Goal: Entertainment & Leisure: Consume media (video, audio)

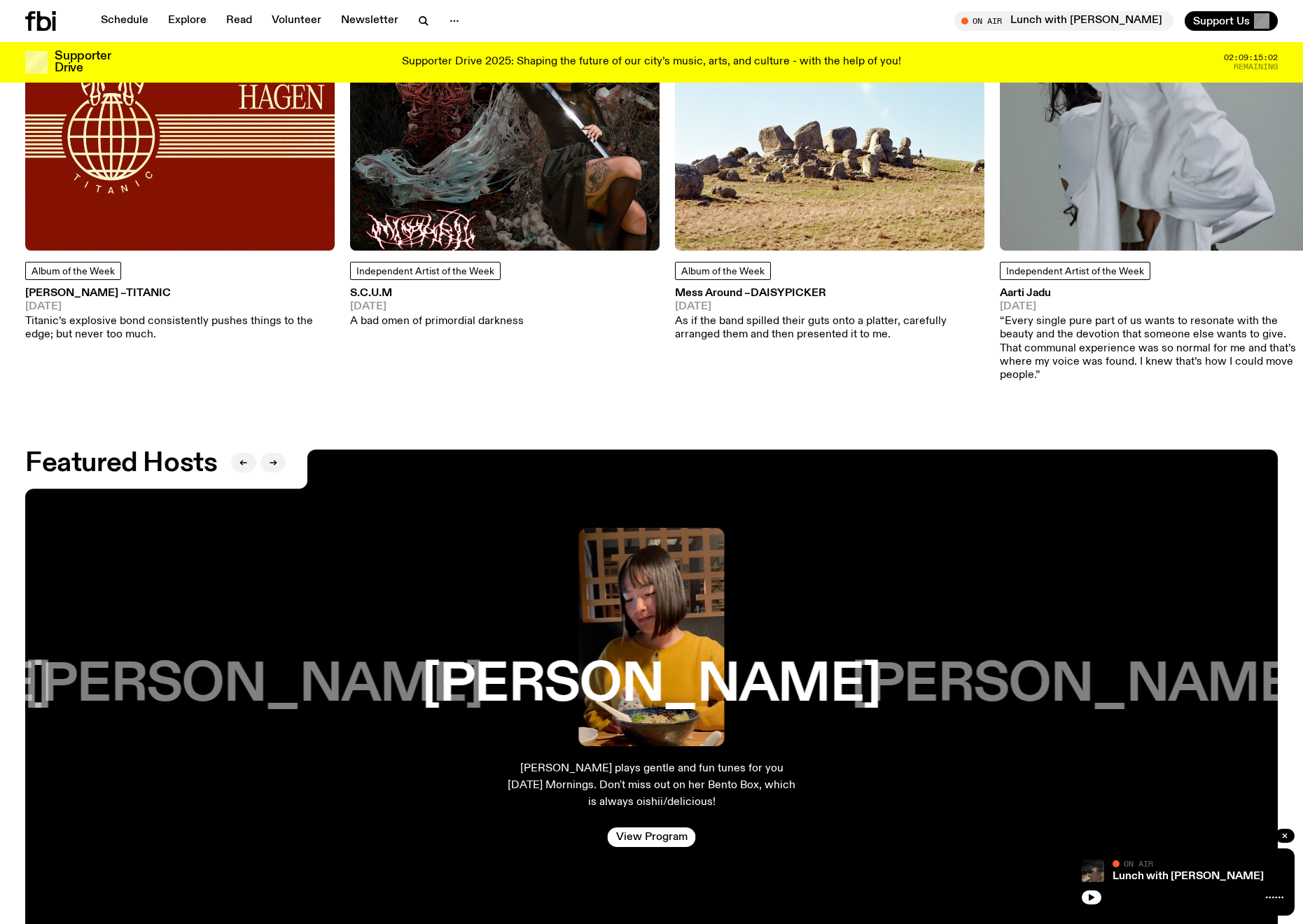
scroll to position [2284, 0]
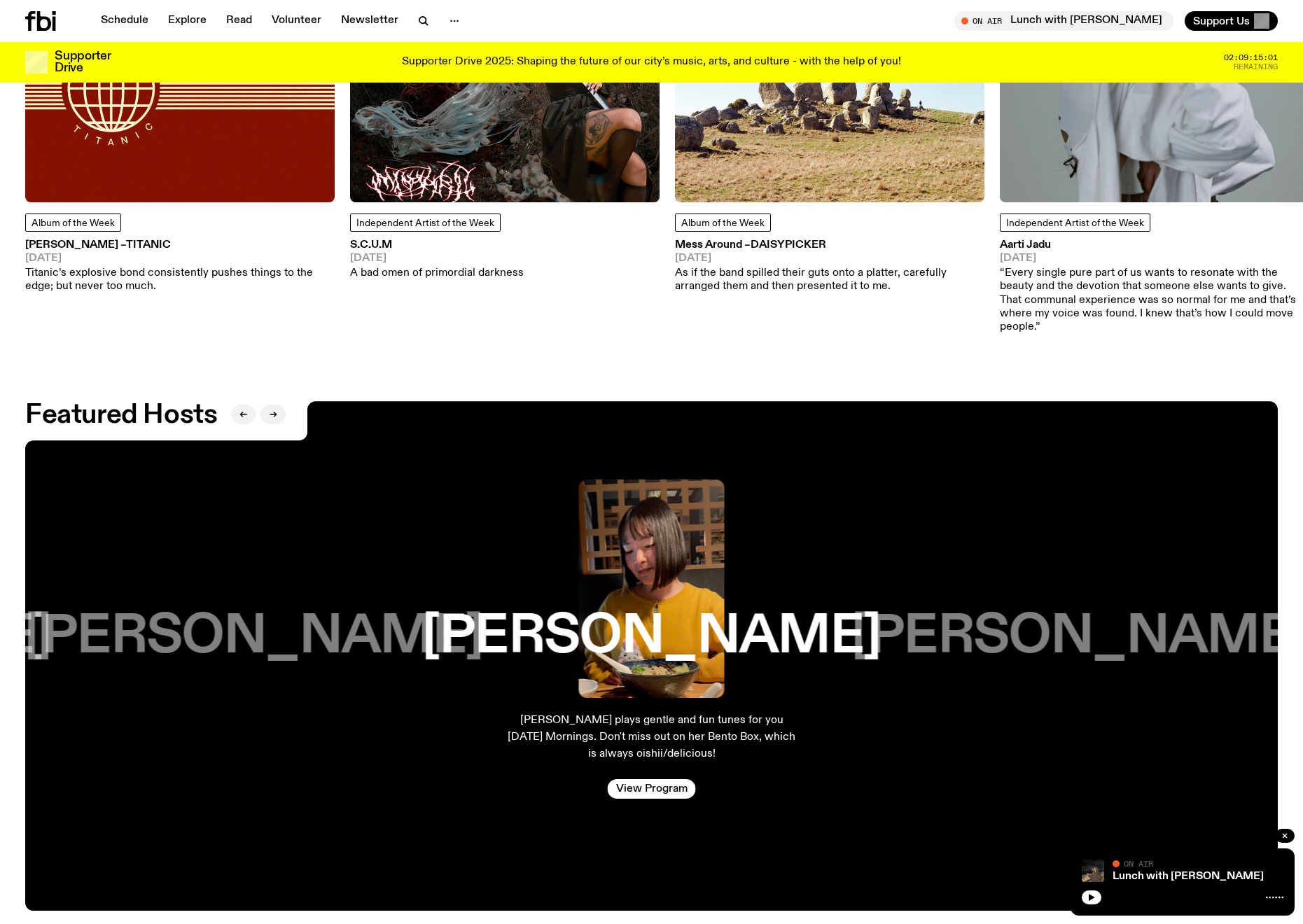
click at [651, 616] on h3 "[PERSON_NAME]" at bounding box center [651, 637] width 459 height 53
click at [644, 779] on link "View Program" at bounding box center [652, 788] width 88 height 20
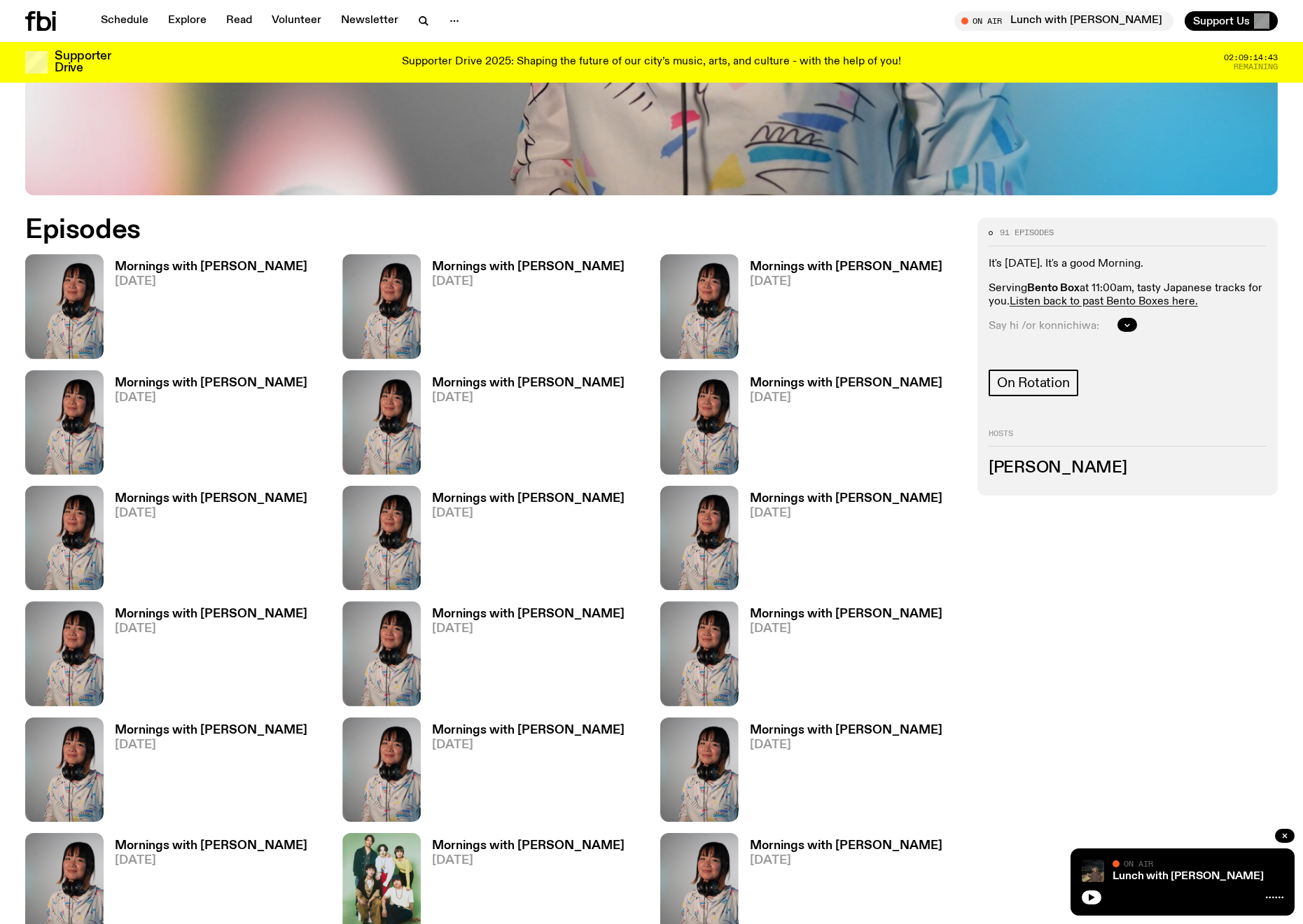
scroll to position [820, 0]
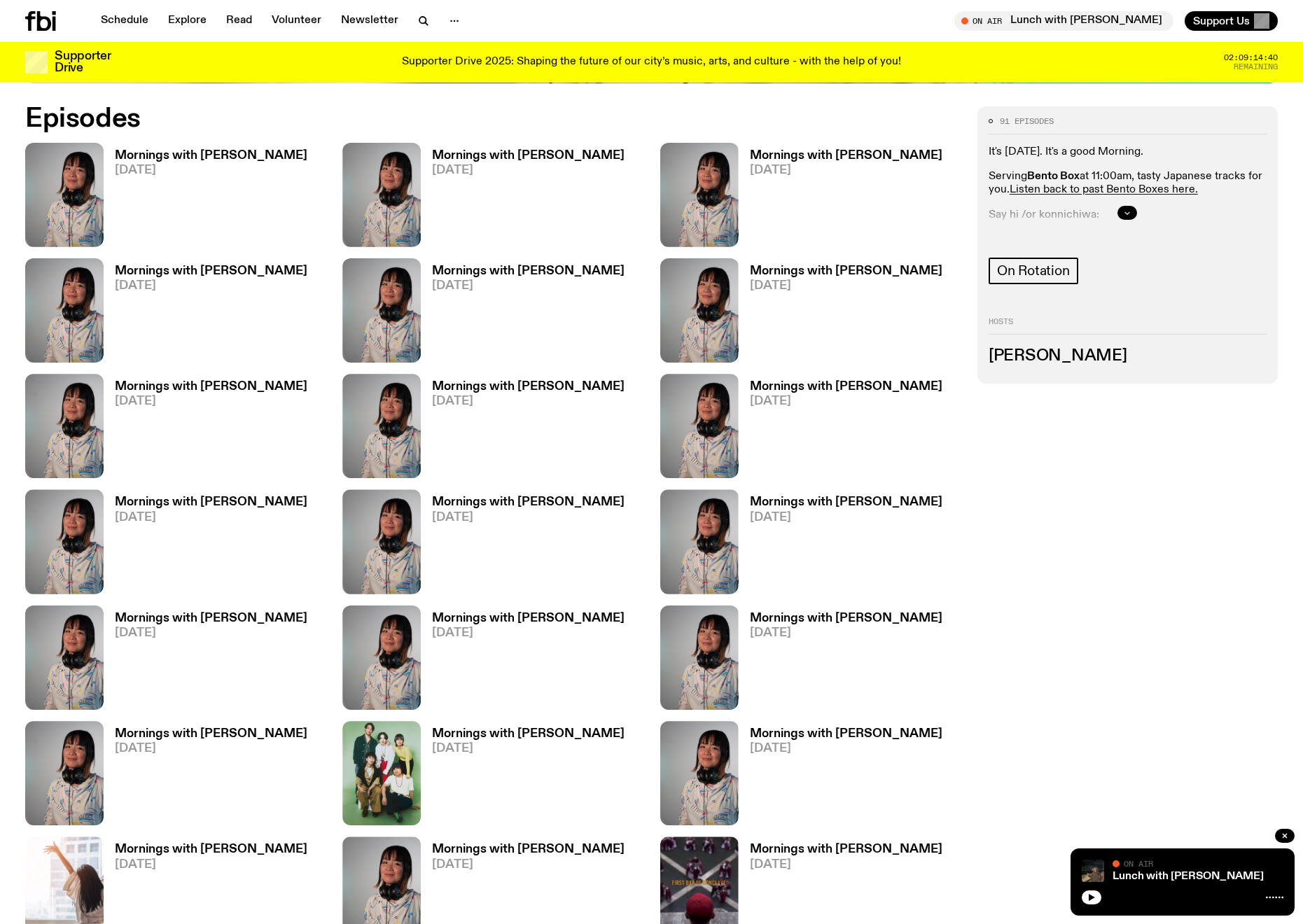
click at [1118, 208] on button "button" at bounding box center [1127, 213] width 20 height 14
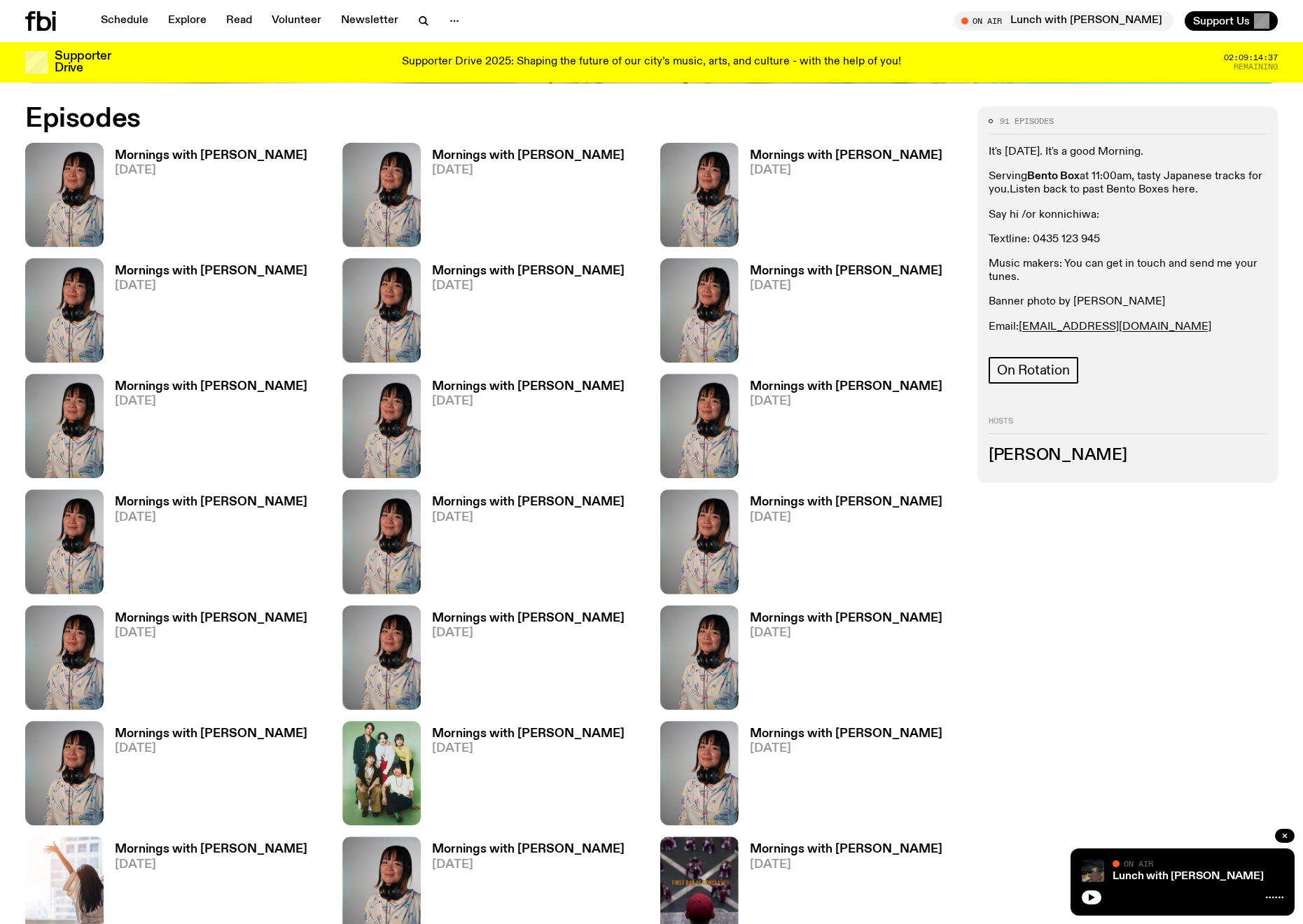
click at [1118, 192] on link "Listen back to past Bento Boxes here." at bounding box center [1104, 189] width 188 height 11
click at [217, 155] on h3 "Mornings with [PERSON_NAME]" at bounding box center [210, 155] width 192 height 12
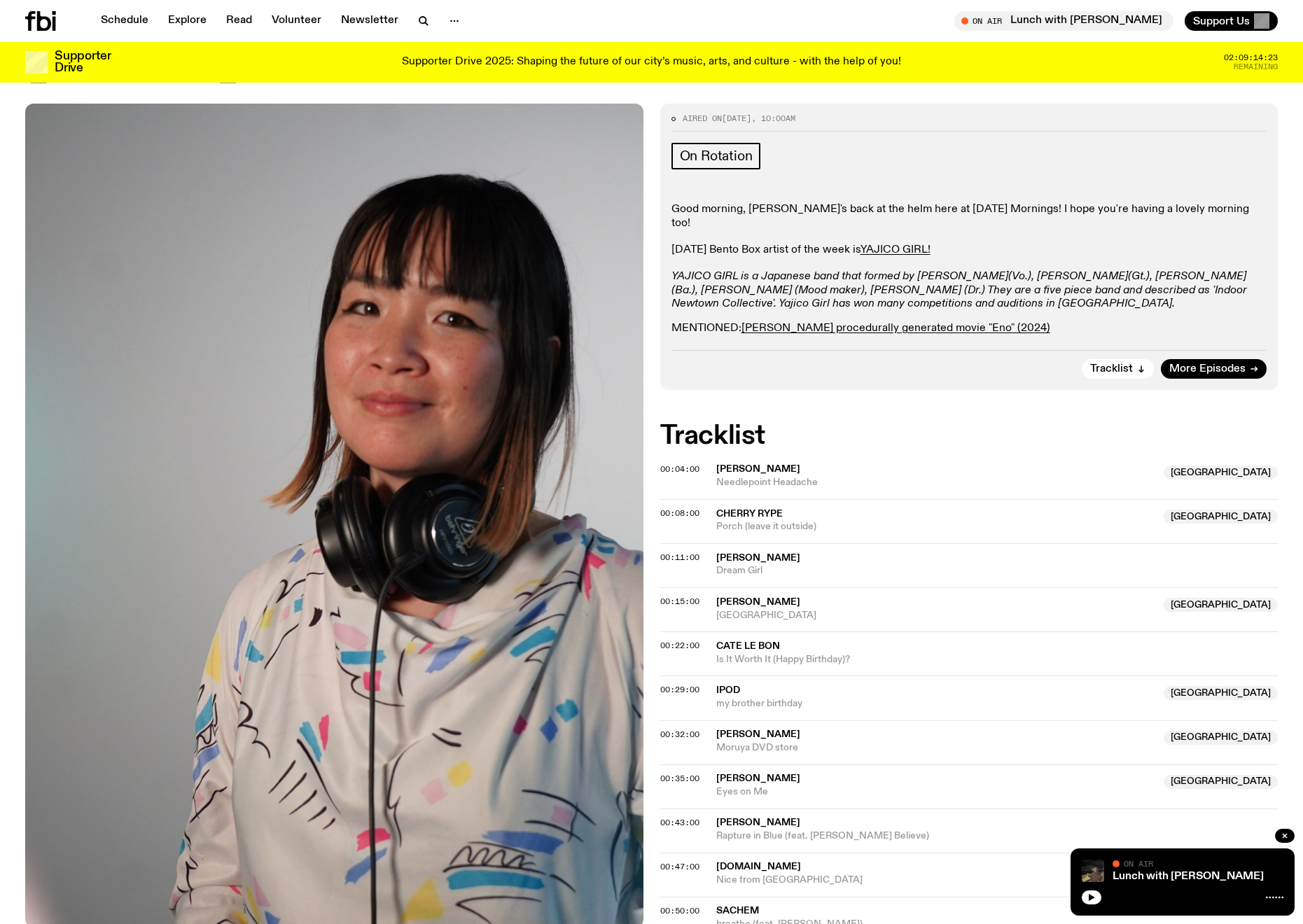
scroll to position [166, 0]
click at [731, 597] on span "[PERSON_NAME]" at bounding box center [758, 601] width 84 height 9
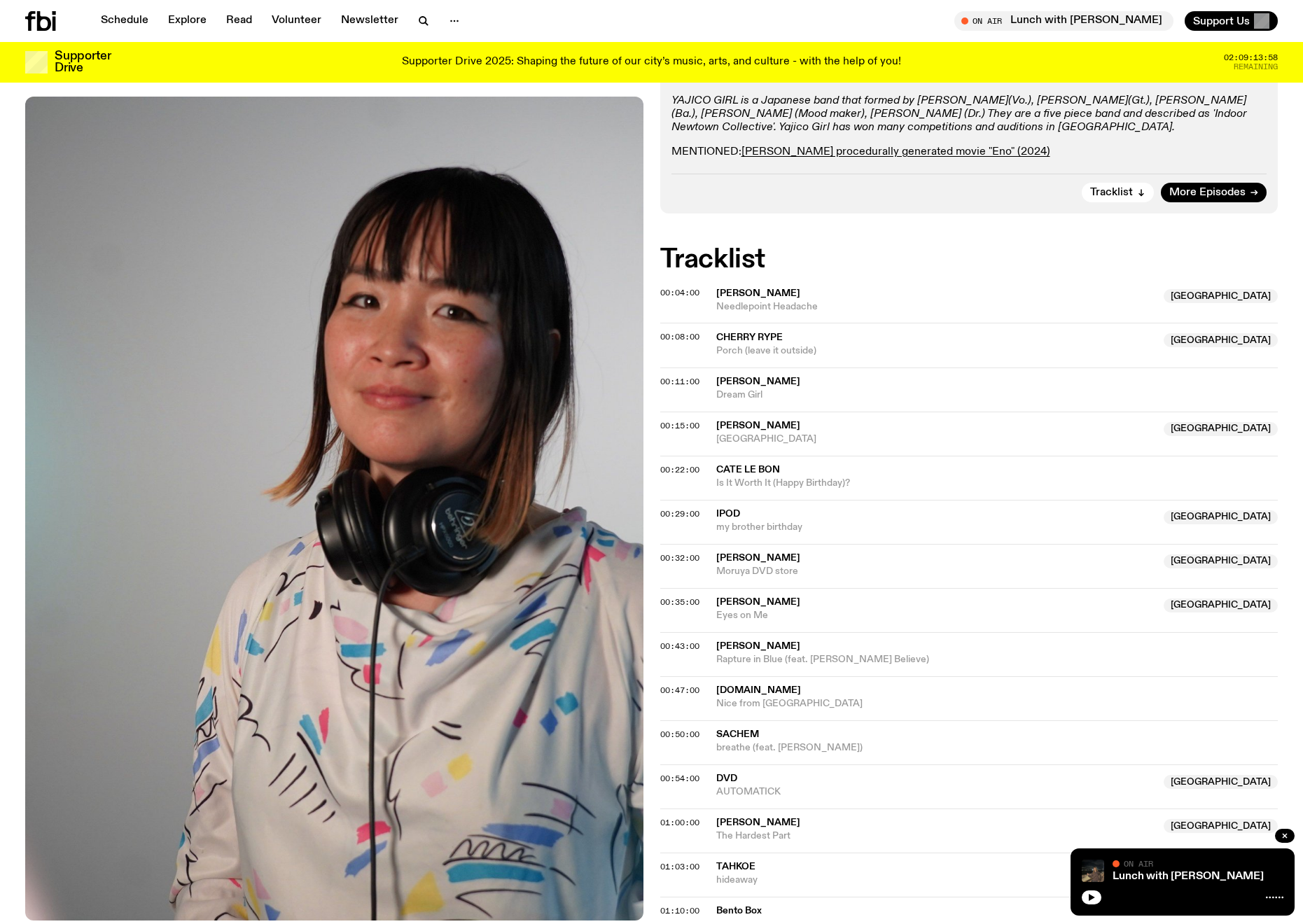
click at [730, 509] on span "iPod" at bounding box center [728, 513] width 24 height 9
click at [800, 564] on span "Moruya DVD store" at bounding box center [936, 571] width 440 height 13
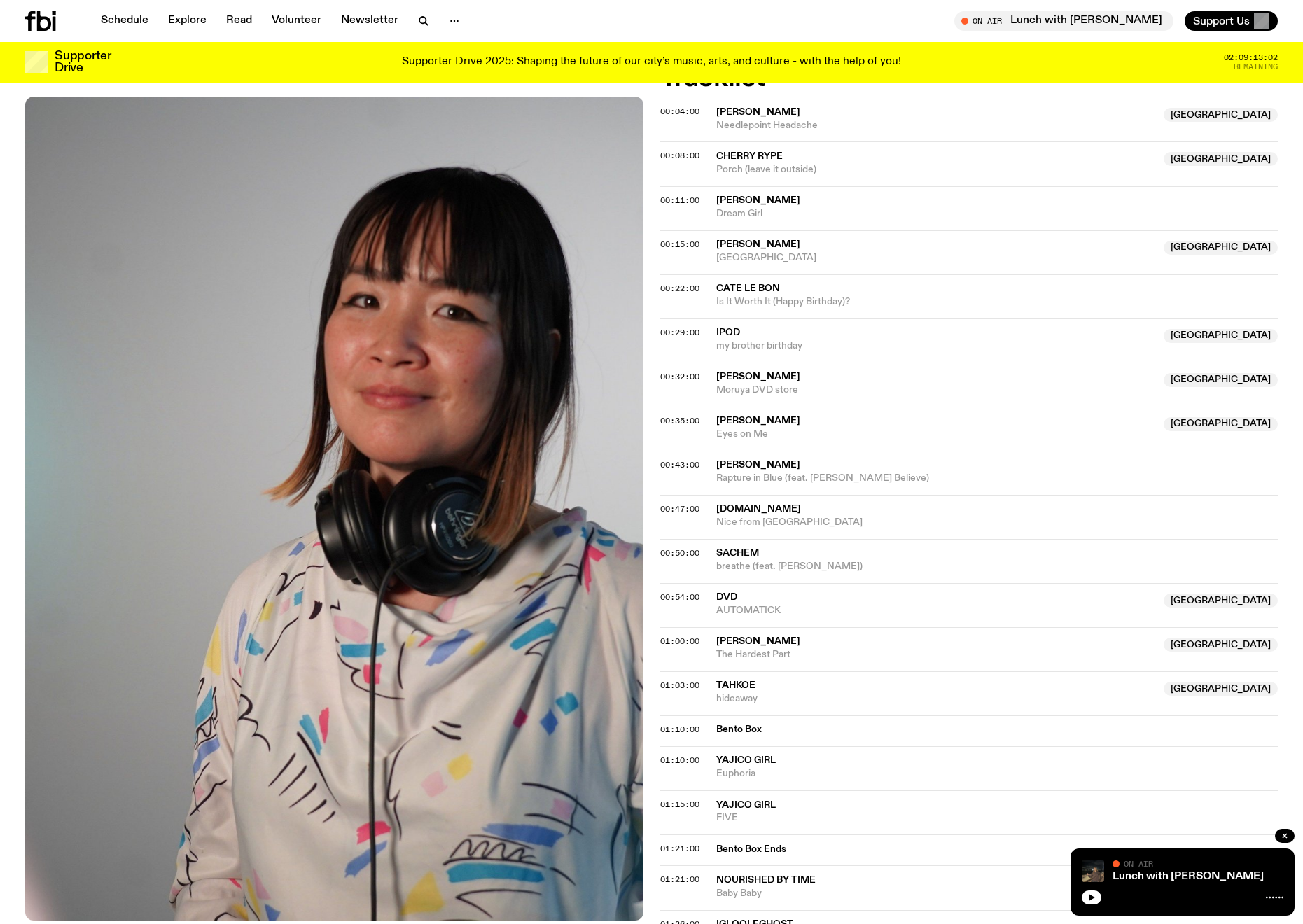
scroll to position [699, 0]
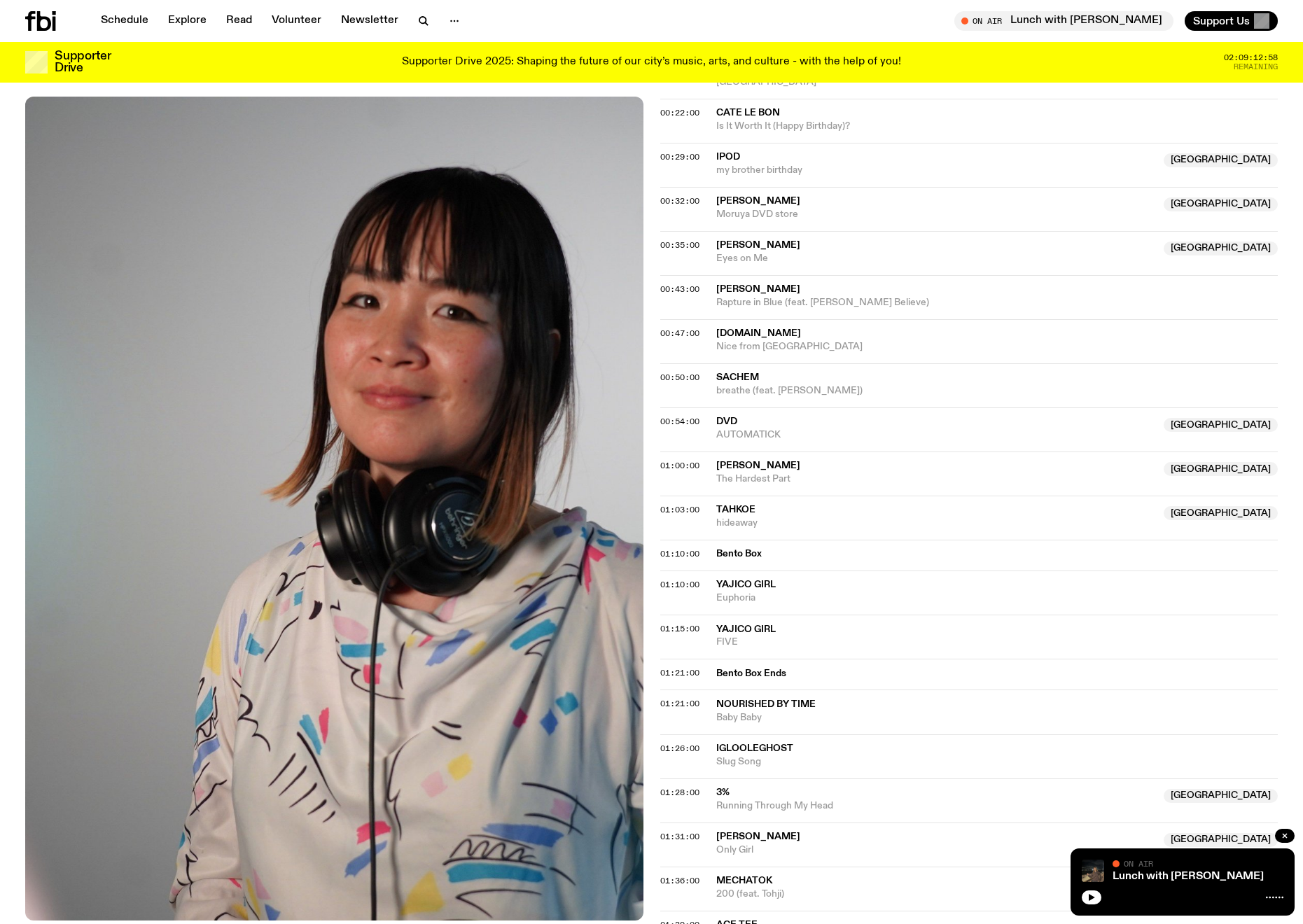
click at [758, 503] on span "Tahkoe" at bounding box center [936, 509] width 440 height 13
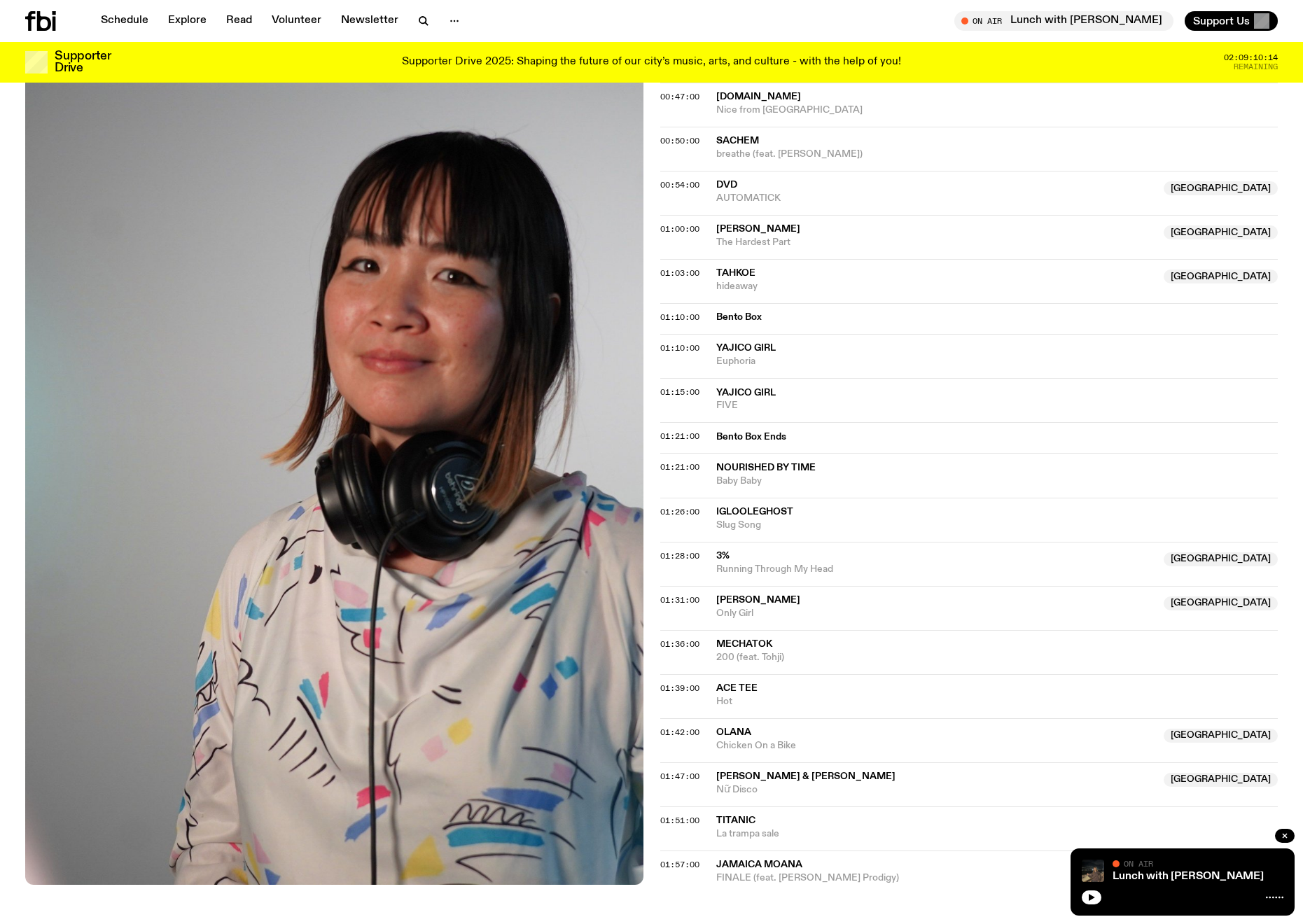
scroll to position [1003, 0]
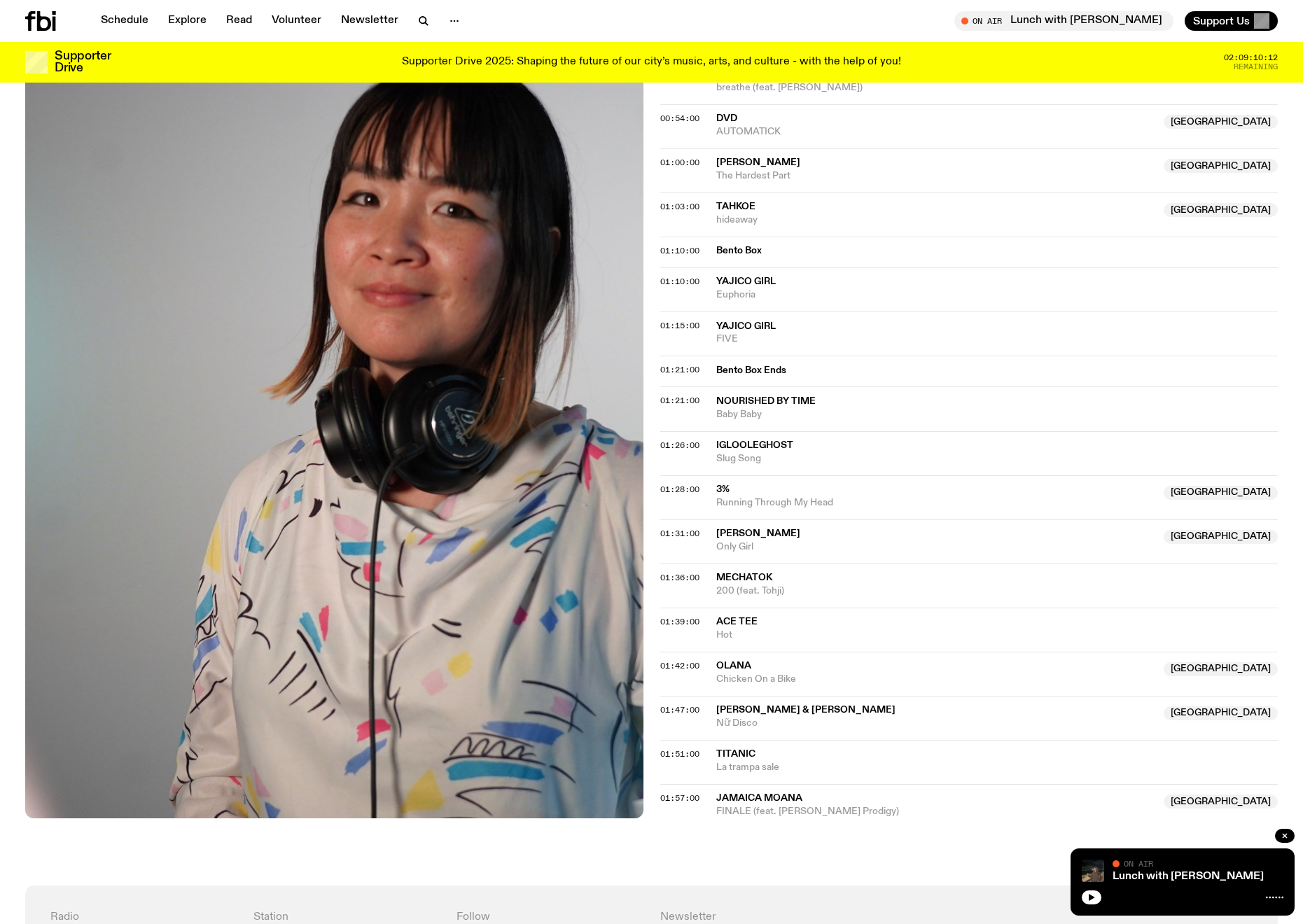
click at [731, 705] on span "[PERSON_NAME] & [PERSON_NAME]" at bounding box center [806, 710] width 179 height 9
